Goal: Go to known website: Access a specific website the user already knows

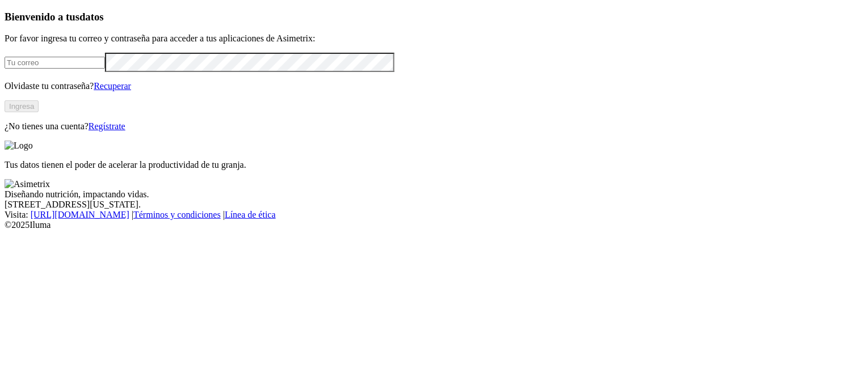
click at [105, 69] on input "email" at bounding box center [55, 63] width 100 height 12
type input "[EMAIL_ADDRESS][DOMAIN_NAME]"
click input "submit" at bounding box center [0, 0] width 0 height 0
